Goal: Task Accomplishment & Management: Complete application form

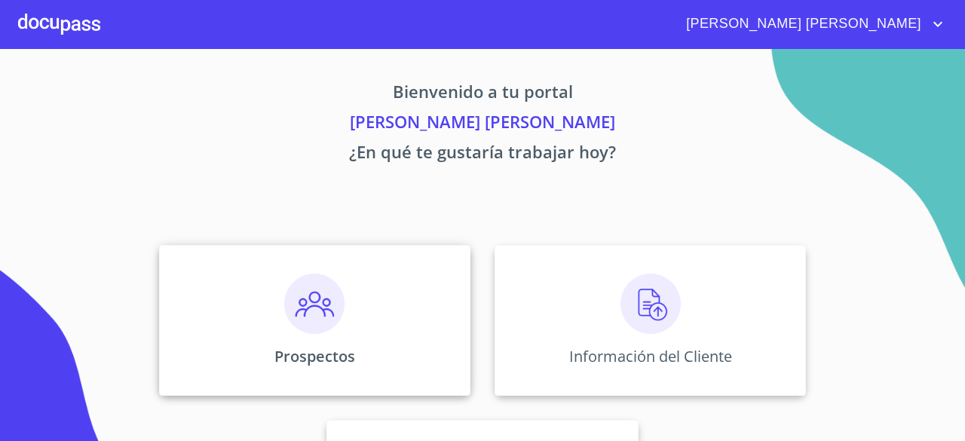
click at [284, 311] on img at bounding box center [314, 304] width 60 height 60
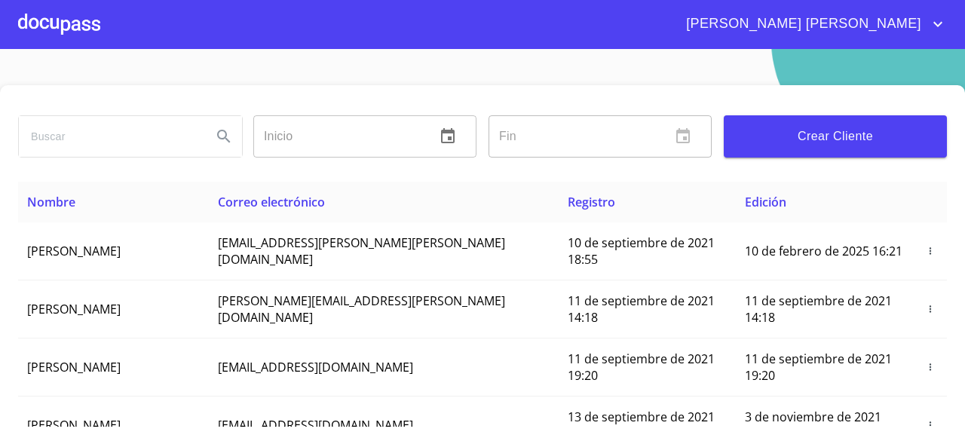
click at [71, 28] on div at bounding box center [59, 24] width 82 height 48
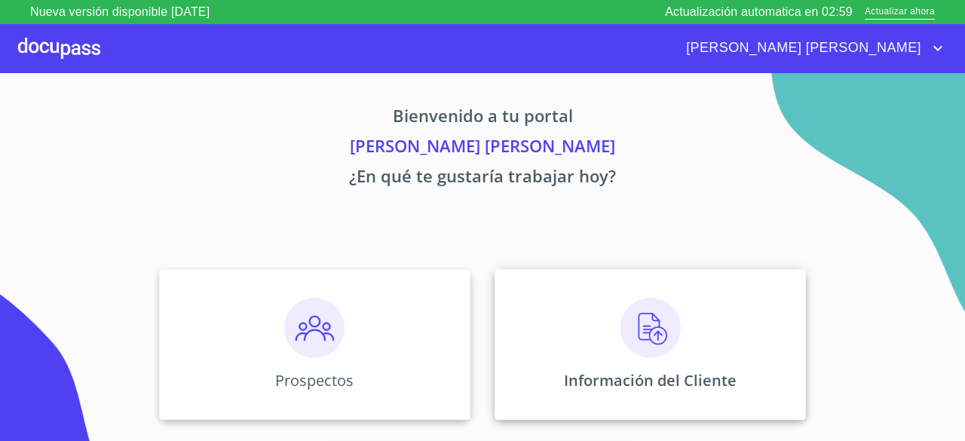
click at [656, 342] on img at bounding box center [650, 328] width 60 height 60
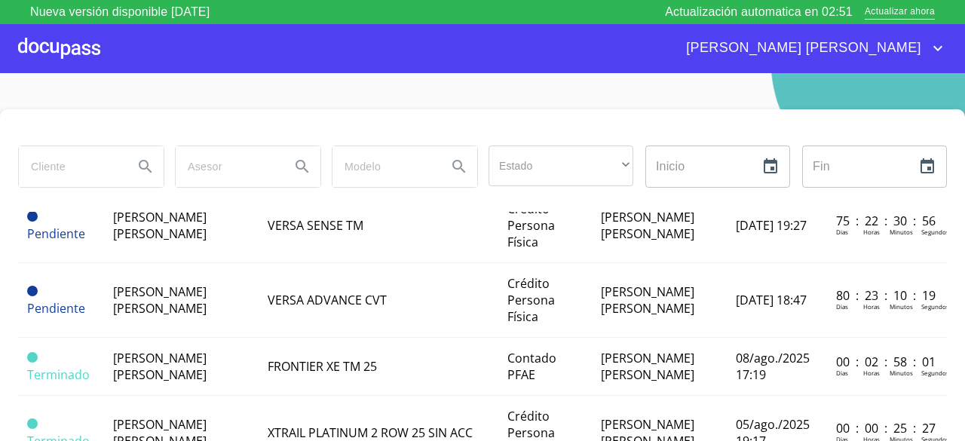
scroll to position [301, 0]
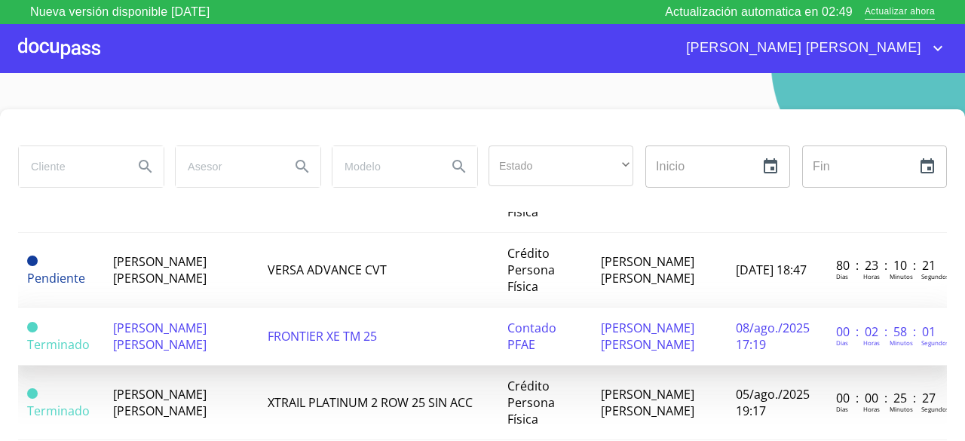
click at [139, 353] on span "[PERSON_NAME] [PERSON_NAME]" at bounding box center [159, 336] width 93 height 33
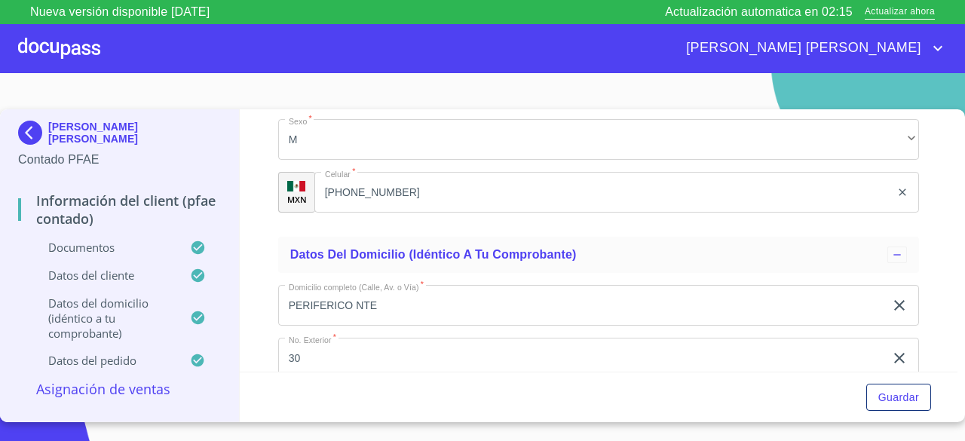
scroll to position [3392, 0]
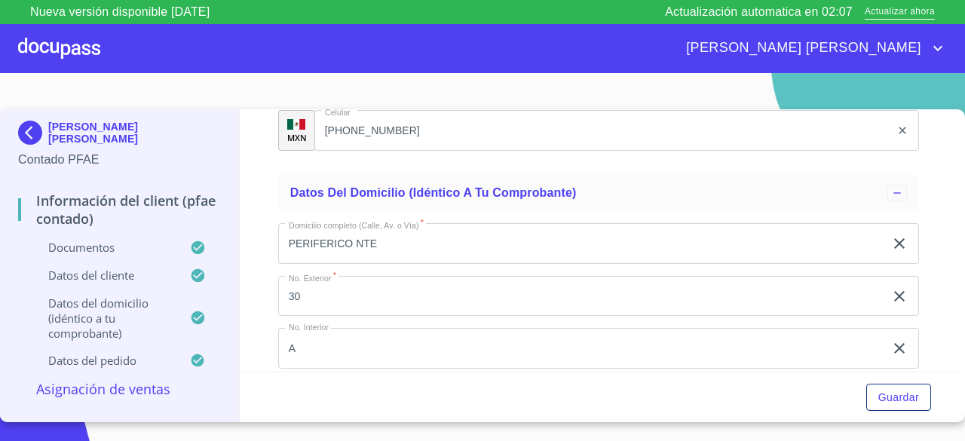
click at [29, 35] on div at bounding box center [59, 48] width 82 height 48
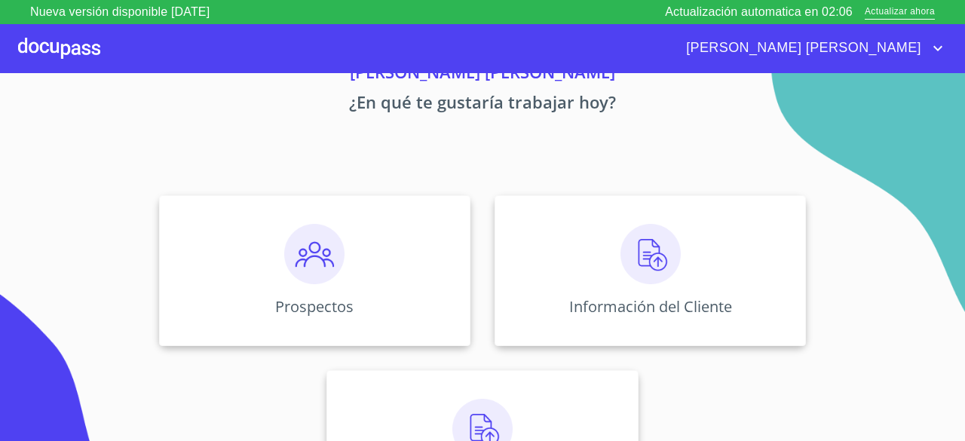
scroll to position [140, 0]
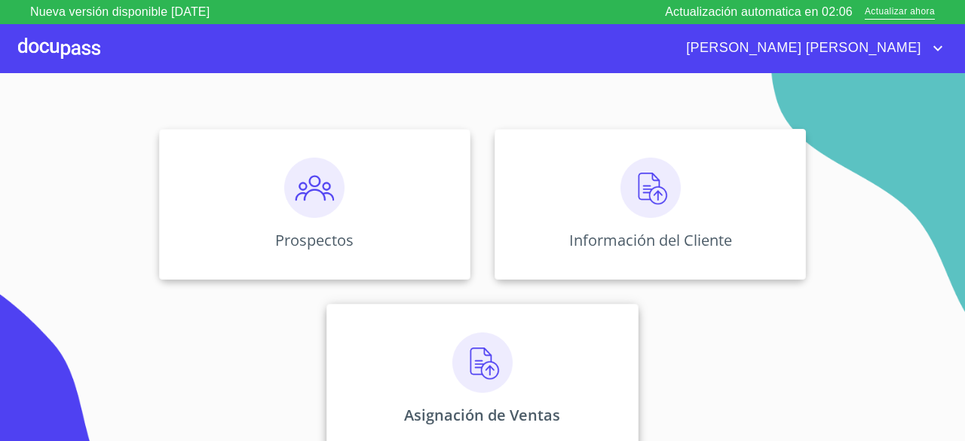
click at [503, 379] on img at bounding box center [482, 362] width 60 height 60
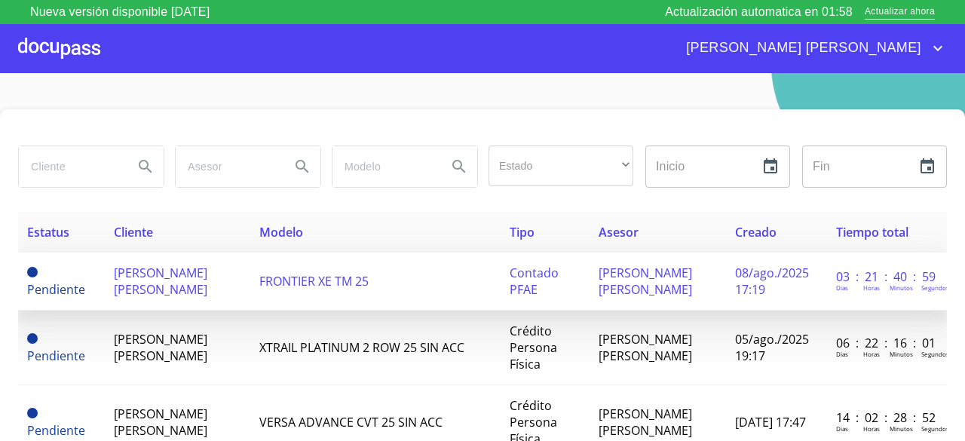
click at [163, 298] on span "[PERSON_NAME] [PERSON_NAME]" at bounding box center [160, 281] width 93 height 33
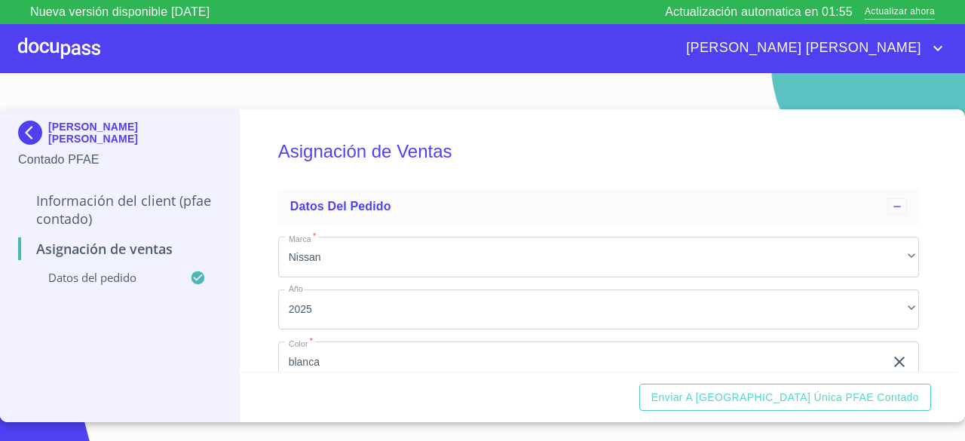
scroll to position [133, 0]
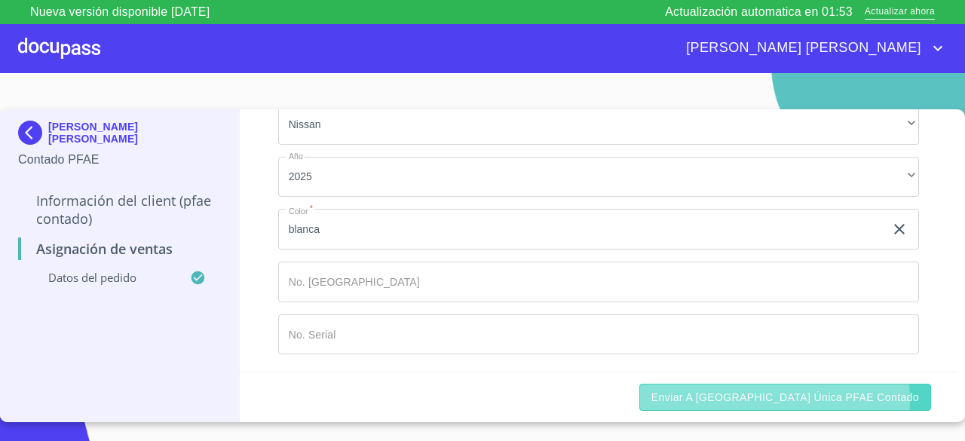
click at [840, 401] on span "Enviar a Ventanilla única PFAE contado" at bounding box center [785, 397] width 268 height 19
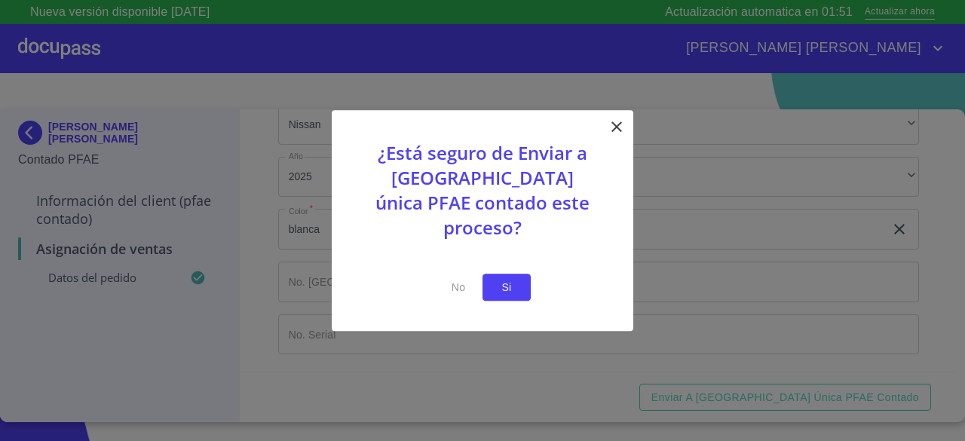
click at [505, 278] on span "Si" at bounding box center [506, 287] width 24 height 19
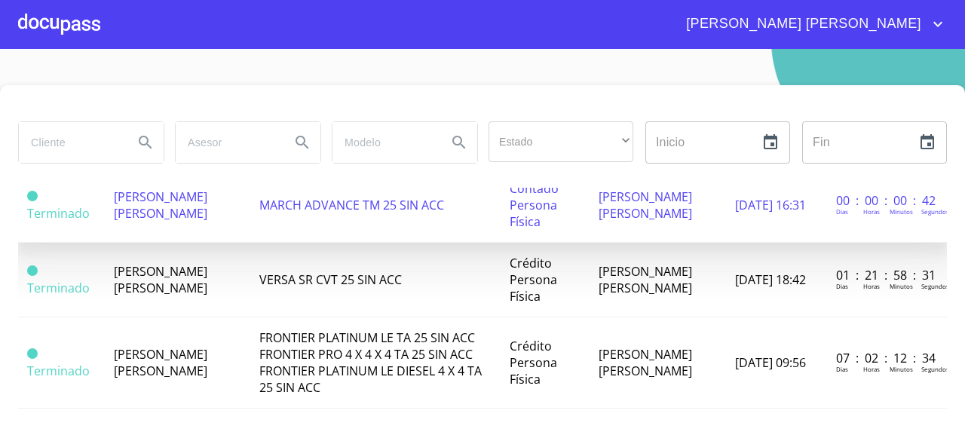
scroll to position [1583, 0]
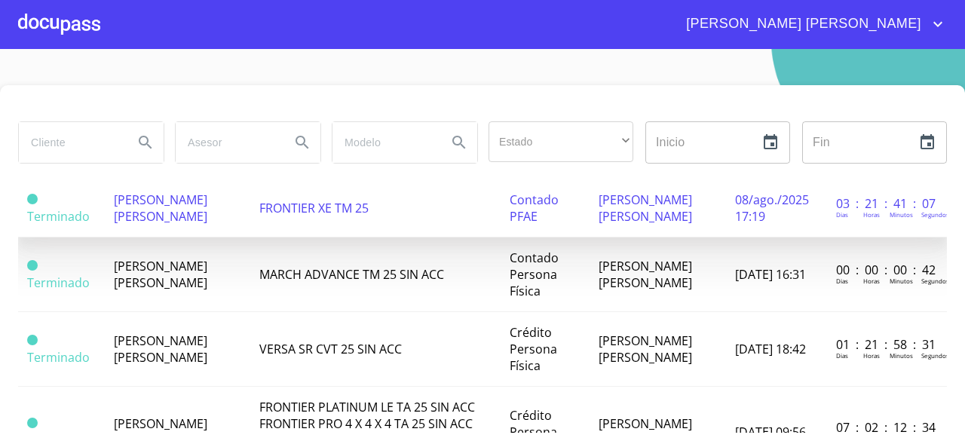
click at [179, 225] on span "[PERSON_NAME] [PERSON_NAME]" at bounding box center [160, 207] width 93 height 33
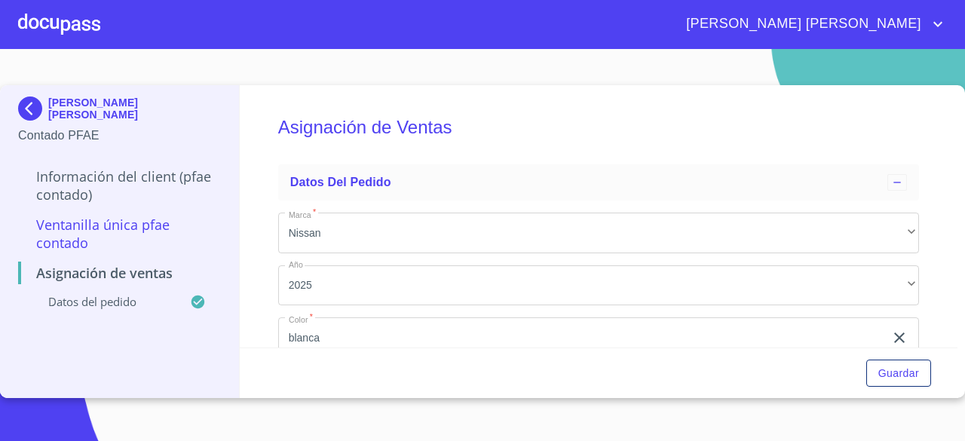
click at [26, 116] on img at bounding box center [33, 108] width 30 height 24
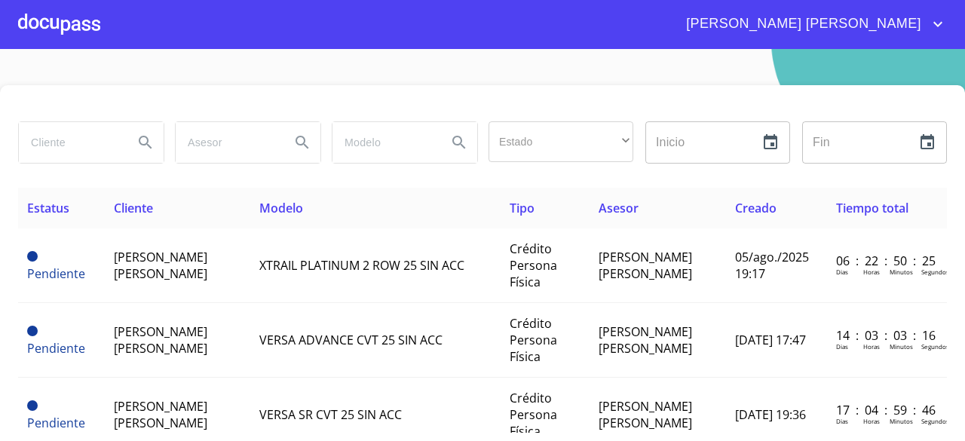
click at [74, 25] on div at bounding box center [59, 24] width 82 height 48
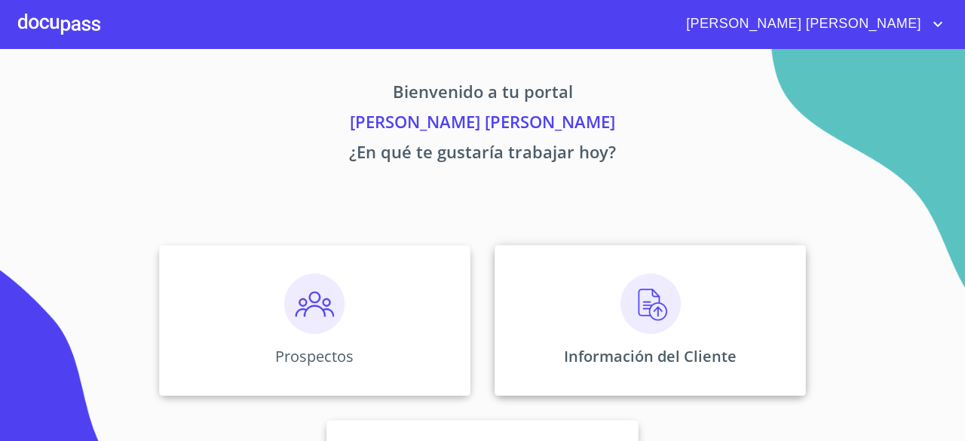
click at [632, 293] on img at bounding box center [650, 304] width 60 height 60
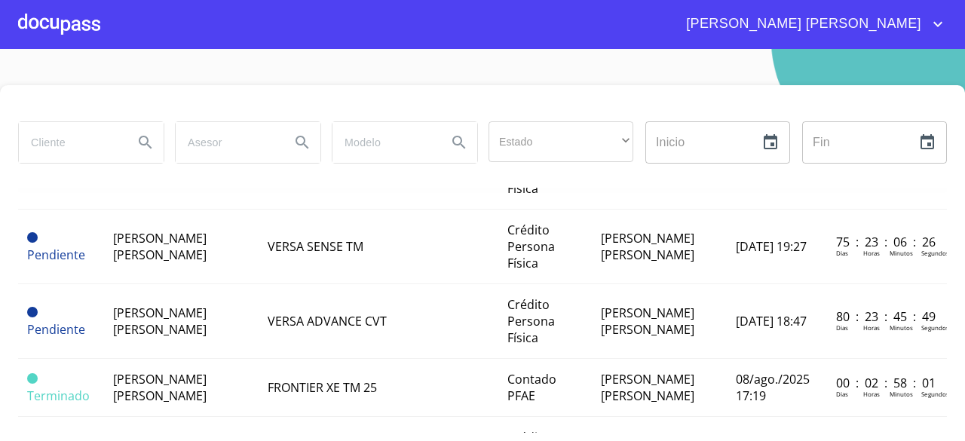
scroll to position [377, 0]
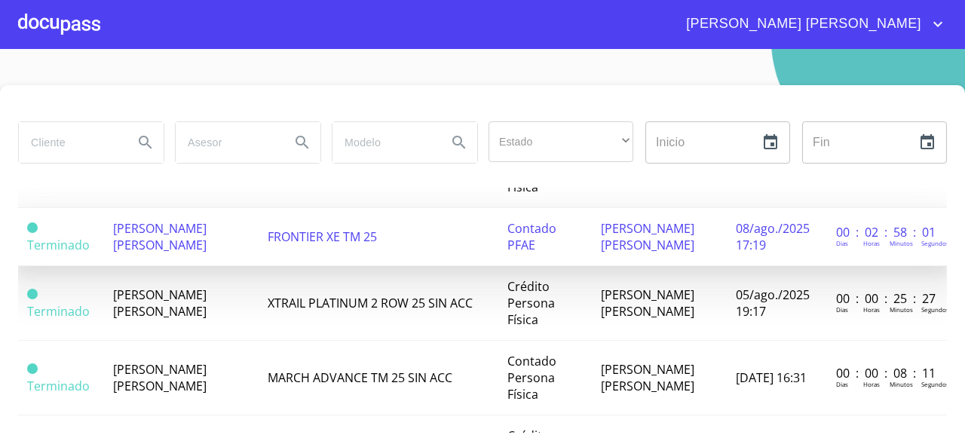
click at [203, 266] on td "[PERSON_NAME] [PERSON_NAME]" at bounding box center [181, 237] width 155 height 58
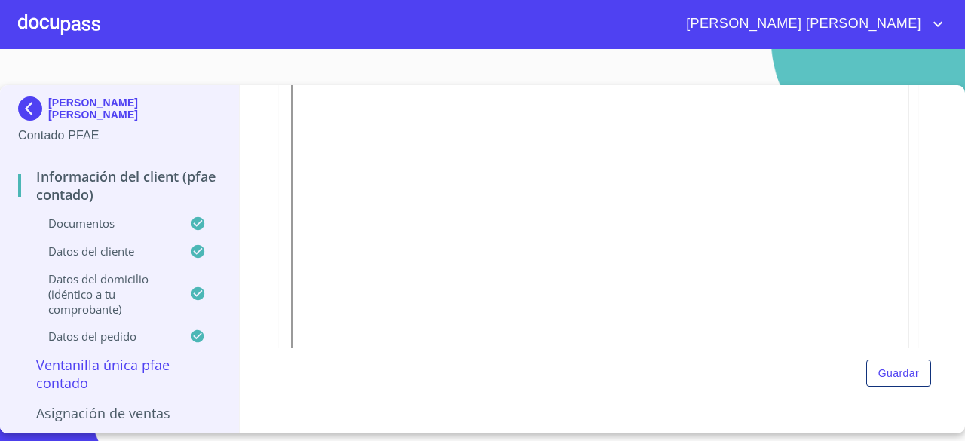
scroll to position [1507, 0]
